Goal: Transaction & Acquisition: Purchase product/service

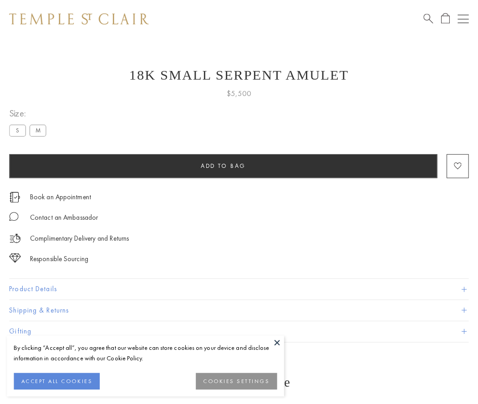
scroll to position [33, 0]
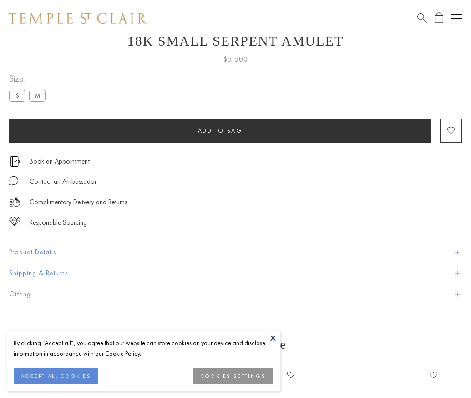
click at [220, 130] on span "Add to bag" at bounding box center [220, 131] width 45 height 8
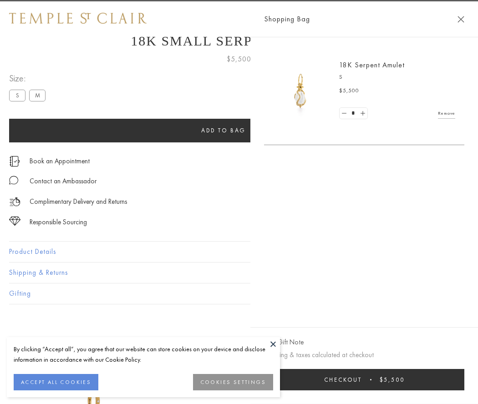
click at [459, 380] on button "Checkout $5,500" at bounding box center [364, 379] width 200 height 21
